Goal: Task Accomplishment & Management: Complete application form

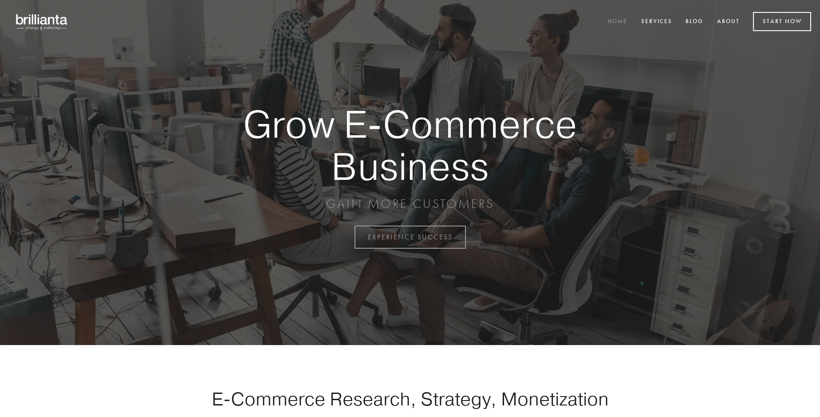
scroll to position [2326, 0]
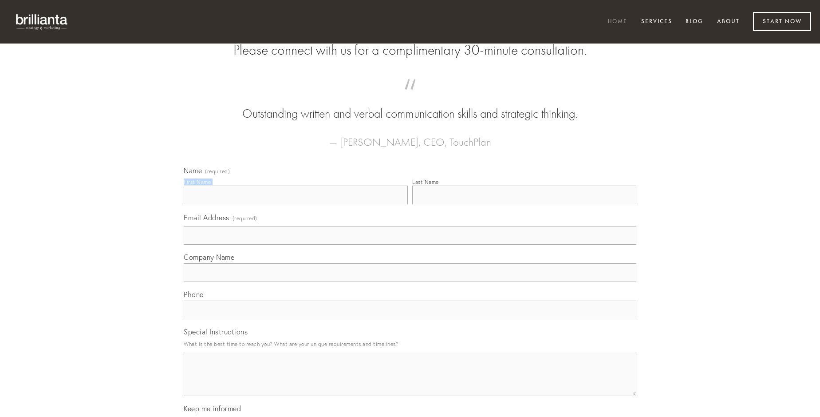
type input "[PERSON_NAME]"
click at [524, 204] on input "Last Name" at bounding box center [524, 195] width 224 height 19
type input "[PERSON_NAME]"
click at [410, 245] on input "Email Address (required)" at bounding box center [410, 235] width 453 height 19
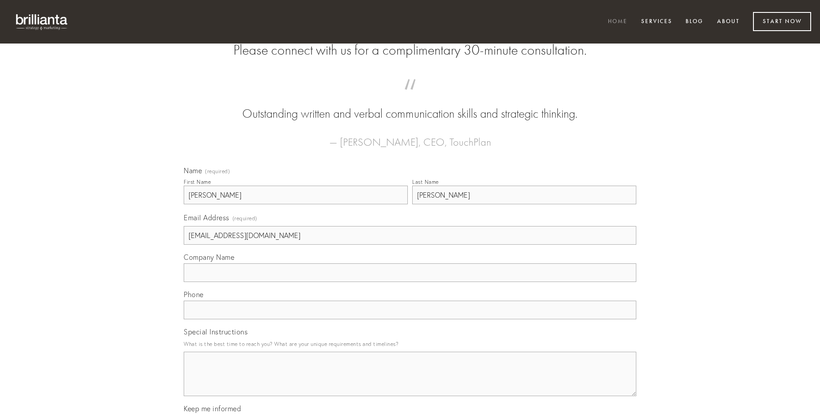
type input "[EMAIL_ADDRESS][DOMAIN_NAME]"
click at [410, 282] on input "Company Name" at bounding box center [410, 272] width 453 height 19
type input "denuncio"
click at [410, 319] on input "text" at bounding box center [410, 309] width 453 height 19
click at [410, 382] on textarea "Special Instructions" at bounding box center [410, 373] width 453 height 44
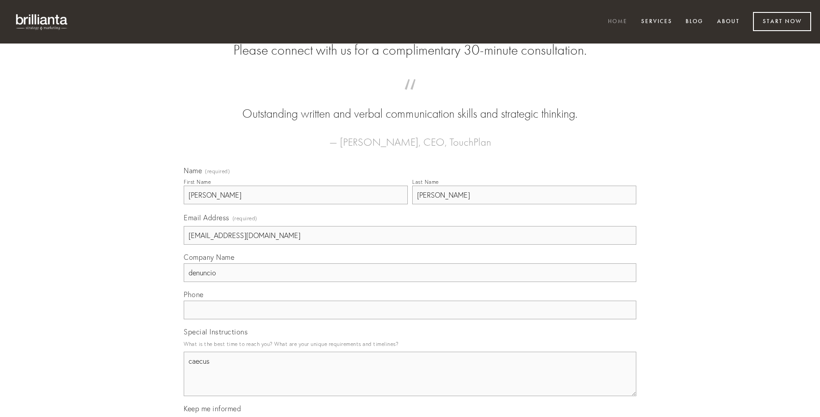
type textarea "caecus"
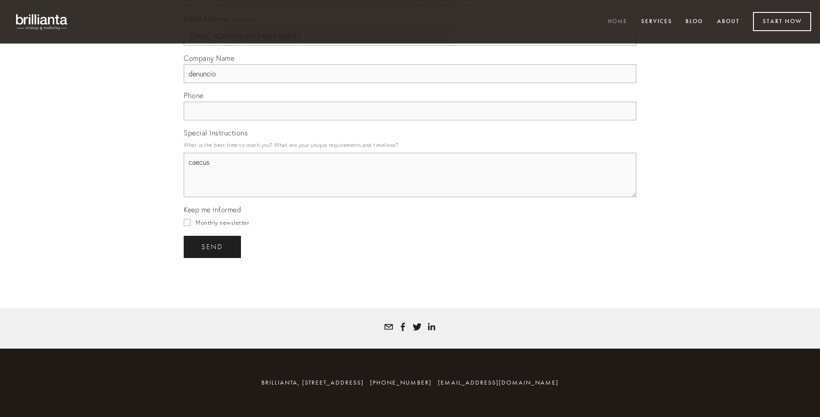
click at [213, 246] on span "send" at bounding box center [212, 247] width 22 height 8
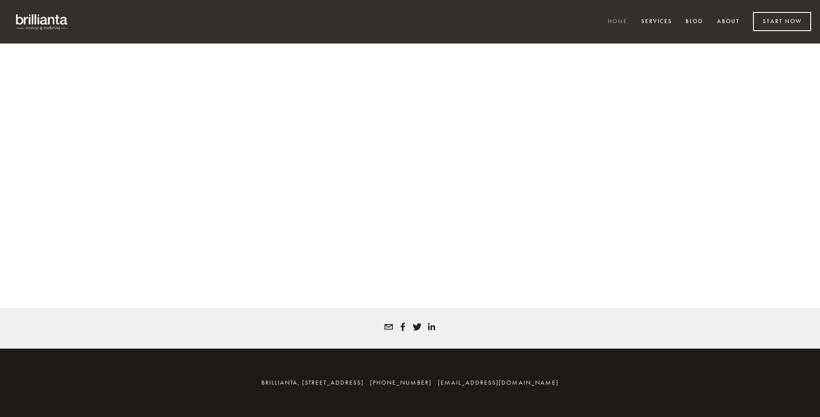
scroll to position [2314, 0]
